Goal: Task Accomplishment & Management: Use online tool/utility

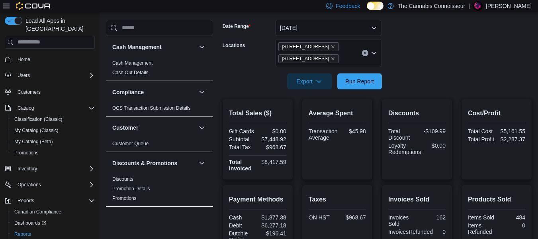
scroll to position [77, 0]
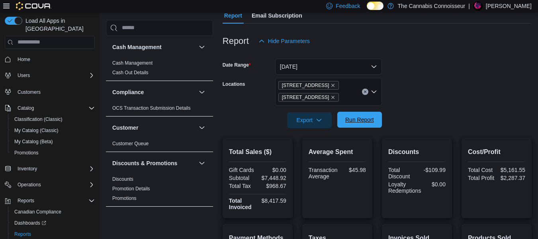
click at [366, 118] on span "Run Report" at bounding box center [359, 119] width 29 height 8
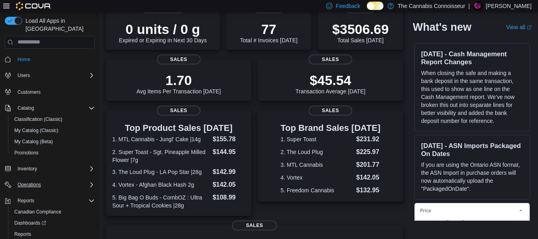
scroll to position [119, 0]
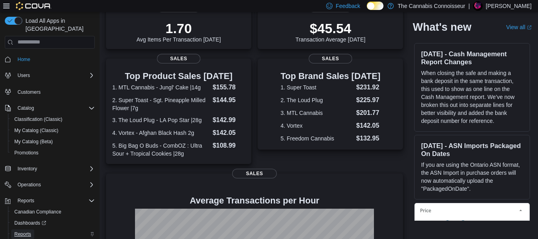
click at [25, 231] on span "Reports" at bounding box center [22, 234] width 17 height 6
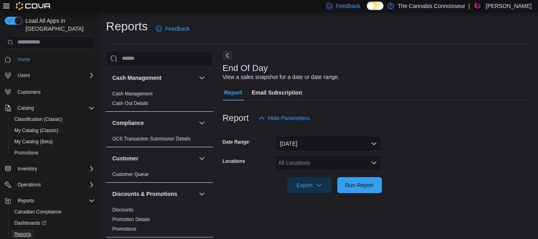
scroll to position [13, 0]
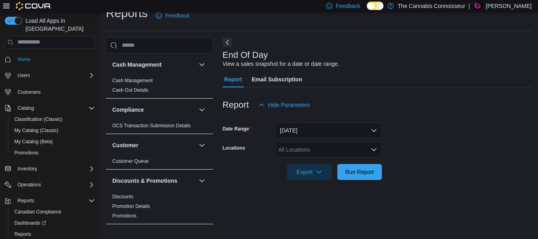
click at [371, 147] on icon "Open list of options" at bounding box center [374, 149] width 6 height 6
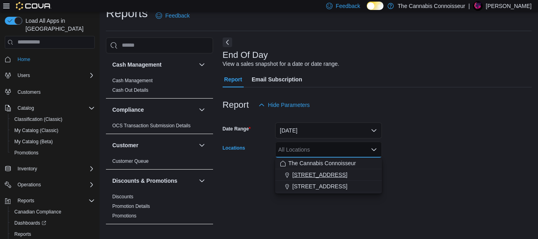
click at [317, 173] on span "[STREET_ADDRESS]" at bounding box center [319, 174] width 55 height 8
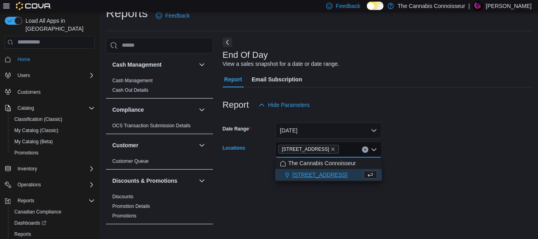
click at [321, 173] on div "[STREET_ADDRESS]" at bounding box center [321, 174] width 82 height 8
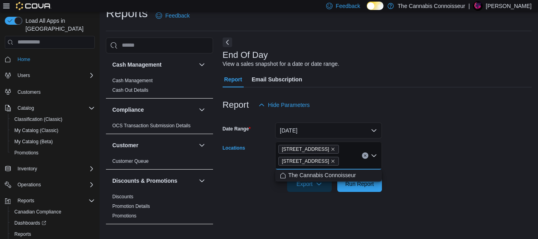
click at [432, 140] on form "Date Range Today Locations 2-1874 Scugog Street 99 King St. Combo box. Selected…" at bounding box center [377, 152] width 309 height 79
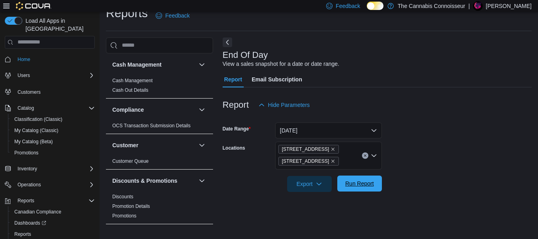
click at [366, 180] on span "Run Report" at bounding box center [359, 183] width 29 height 8
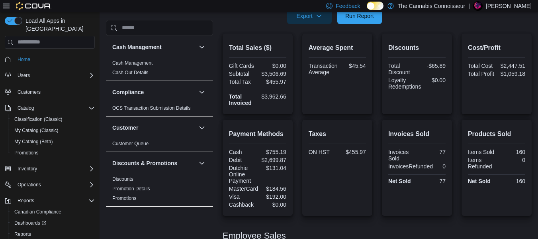
scroll to position [166, 0]
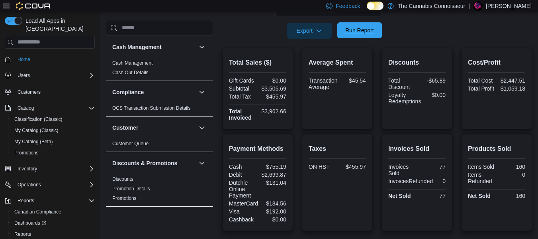
click at [364, 30] on span "Run Report" at bounding box center [359, 30] width 29 height 8
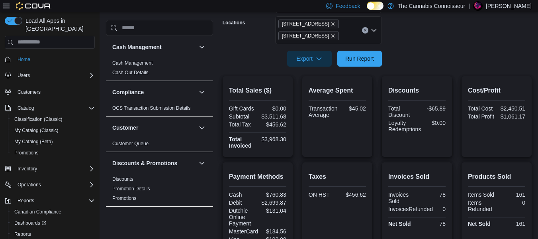
scroll to position [86, 0]
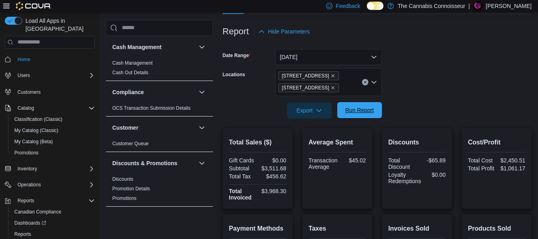
click at [361, 107] on span "Run Report" at bounding box center [359, 110] width 29 height 8
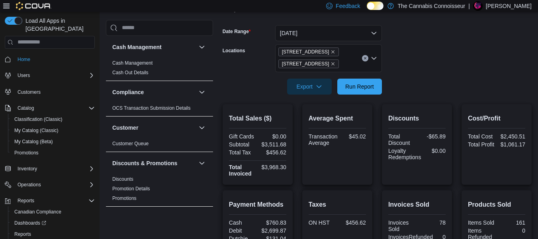
scroll to position [126, 0]
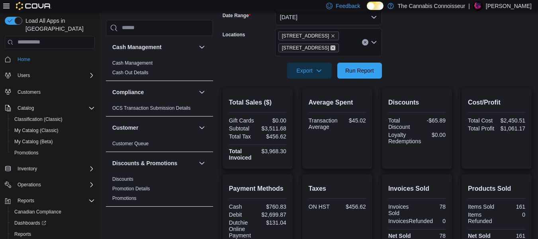
click at [331, 49] on icon "Remove 99 King St. from selection in this group" at bounding box center [333, 47] width 5 height 5
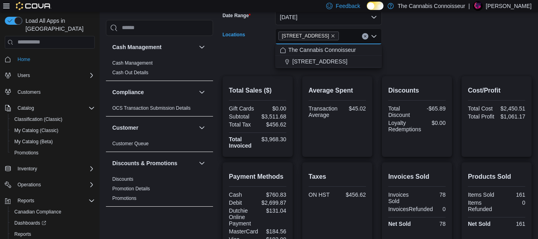
click at [424, 63] on form "Date Range Today Locations 2-1874 Scugog Street Combo box. Selected. 2-1874 Scu…" at bounding box center [377, 33] width 309 height 67
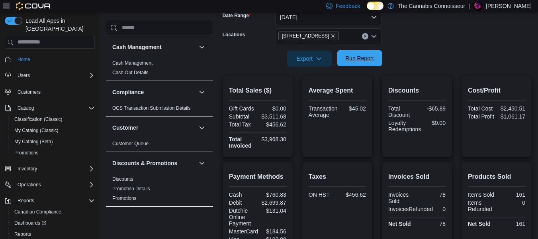
click at [355, 59] on span "Run Report" at bounding box center [359, 58] width 29 height 8
click at [366, 53] on span "Run Report" at bounding box center [359, 58] width 35 height 16
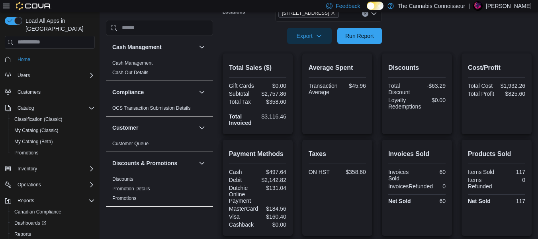
scroll to position [248, 0]
